Goal: Task Accomplishment & Management: Complete application form

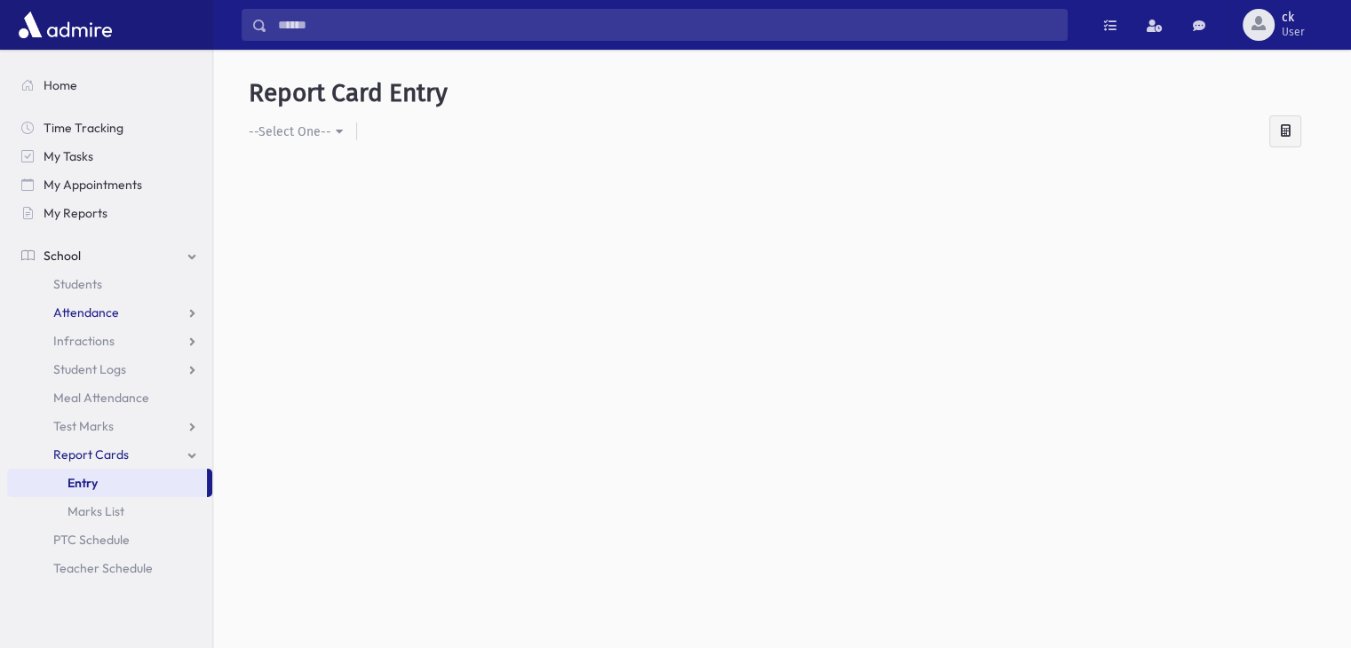
click at [99, 310] on span "Attendance" at bounding box center [86, 313] width 66 height 16
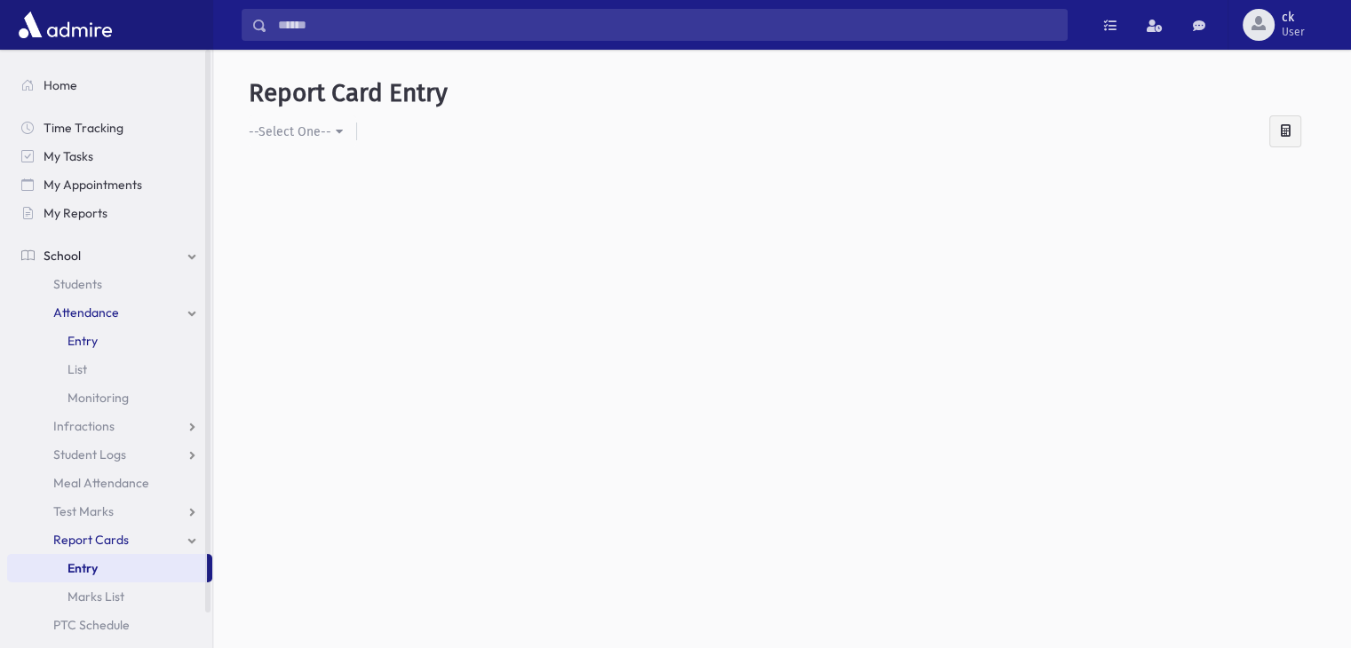
click at [83, 344] on span "Entry" at bounding box center [82, 341] width 30 height 16
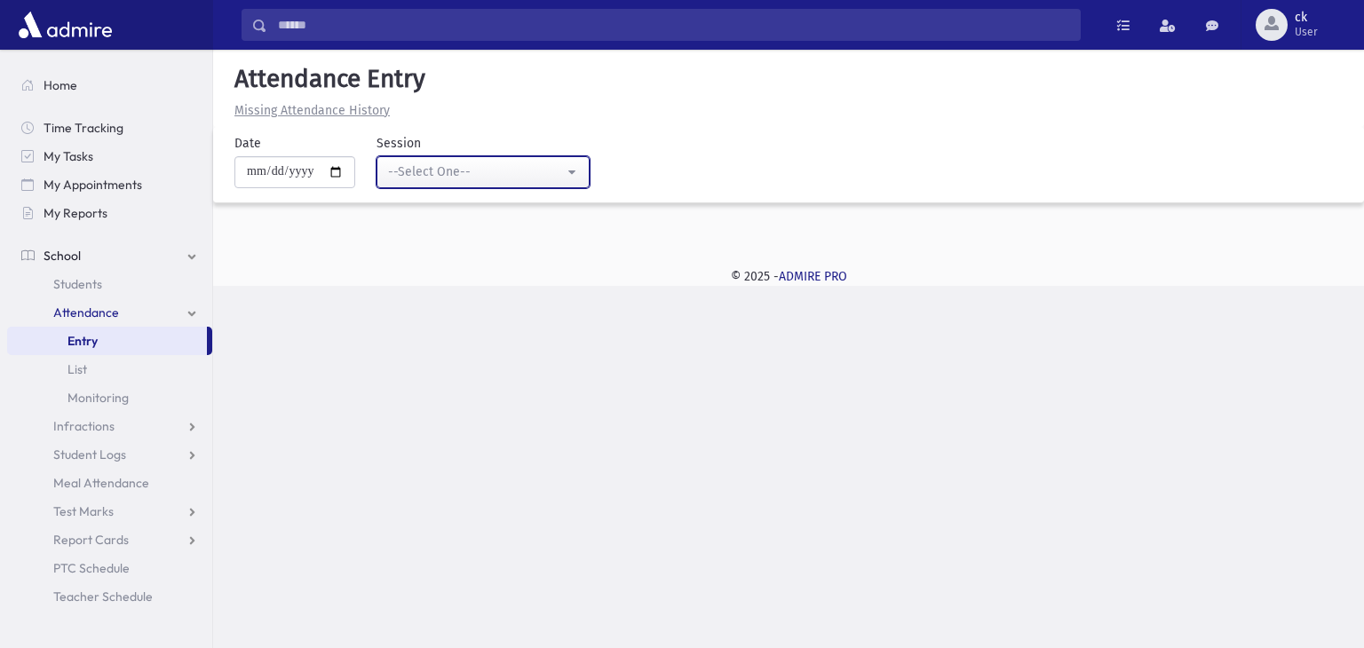
click at [412, 167] on div "--Select One--" at bounding box center [476, 172] width 176 height 19
click at [317, 130] on div "**********" at bounding box center [788, 165] width 1151 height 76
click at [196, 315] on link "Attendance" at bounding box center [109, 312] width 205 height 28
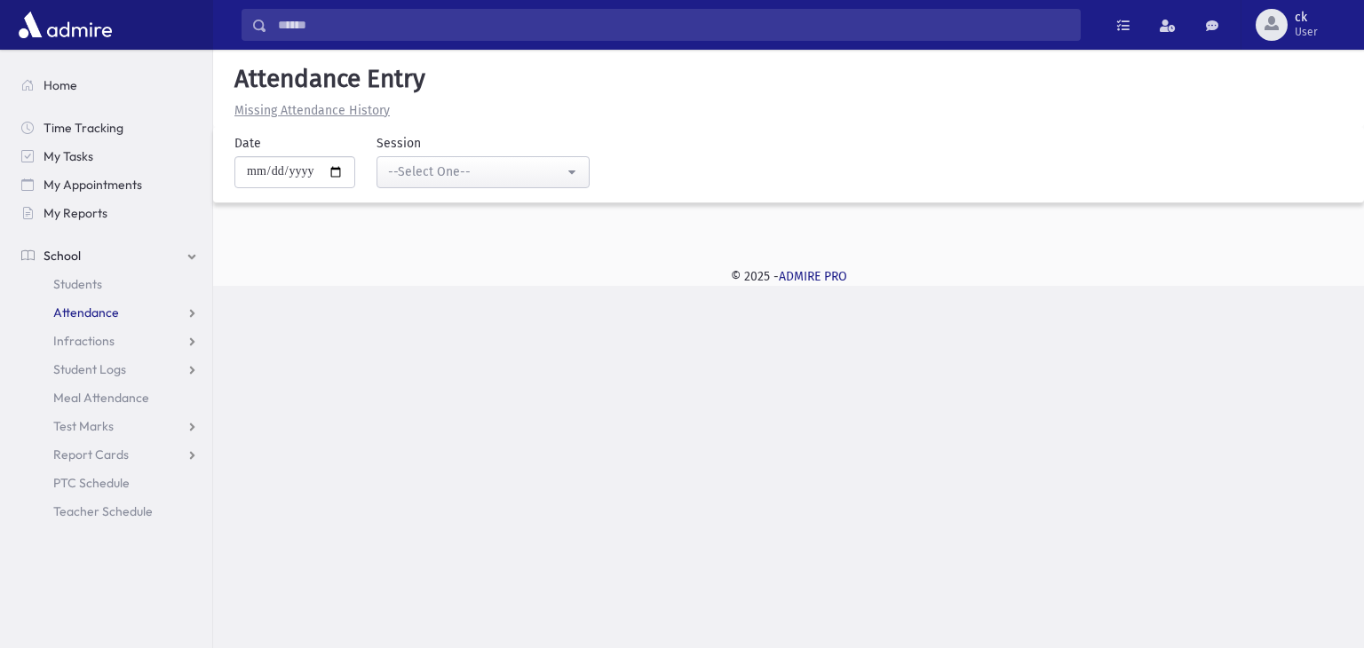
click at [196, 315] on link "Attendance" at bounding box center [109, 312] width 205 height 28
